Goal: Information Seeking & Learning: Learn about a topic

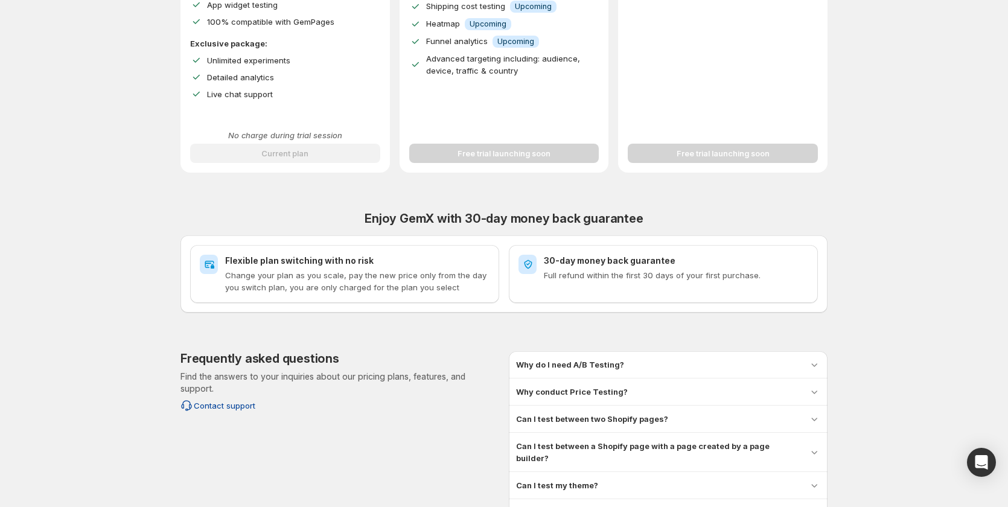
scroll to position [406, 0]
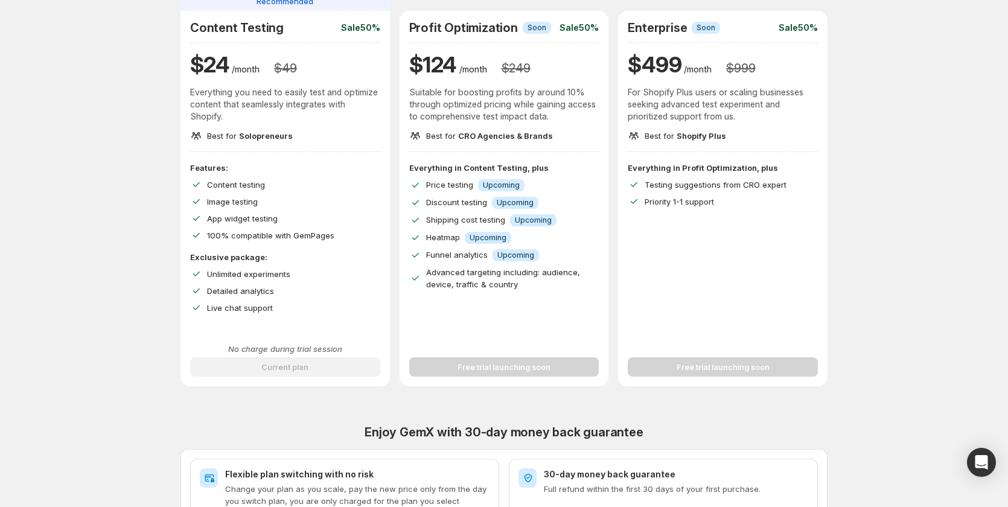
scroll to position [121, 0]
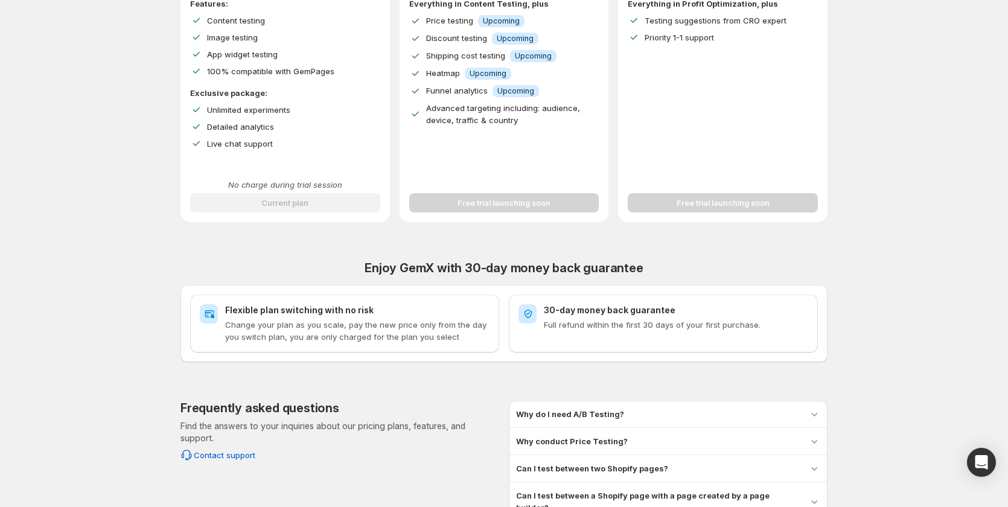
scroll to position [406, 0]
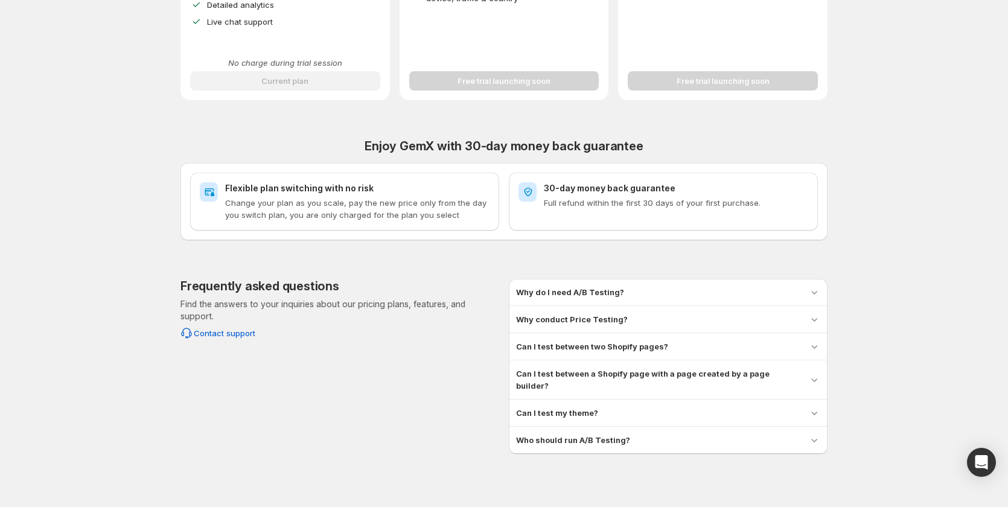
click at [603, 295] on h3 "Why do I need A/B Testing?" at bounding box center [570, 292] width 108 height 12
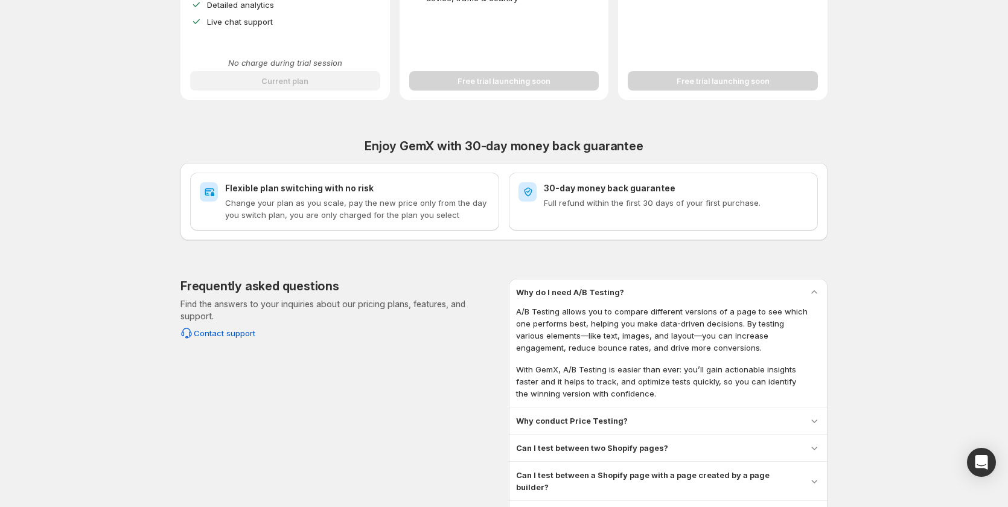
click at [603, 295] on h3 "Why do I need A/B Testing?" at bounding box center [570, 292] width 108 height 12
